Goal: Find specific page/section: Find specific page/section

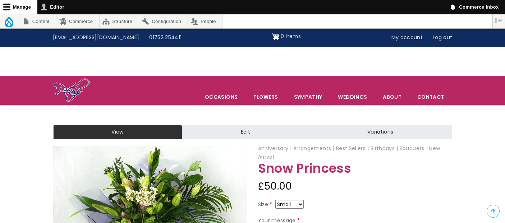
scroll to position [80, 0]
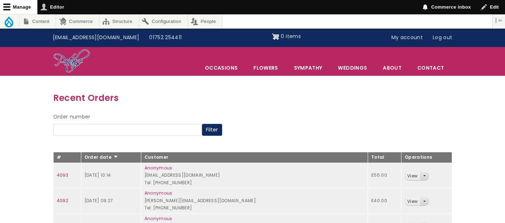
scroll to position [40, 0]
